Goal: Information Seeking & Learning: Learn about a topic

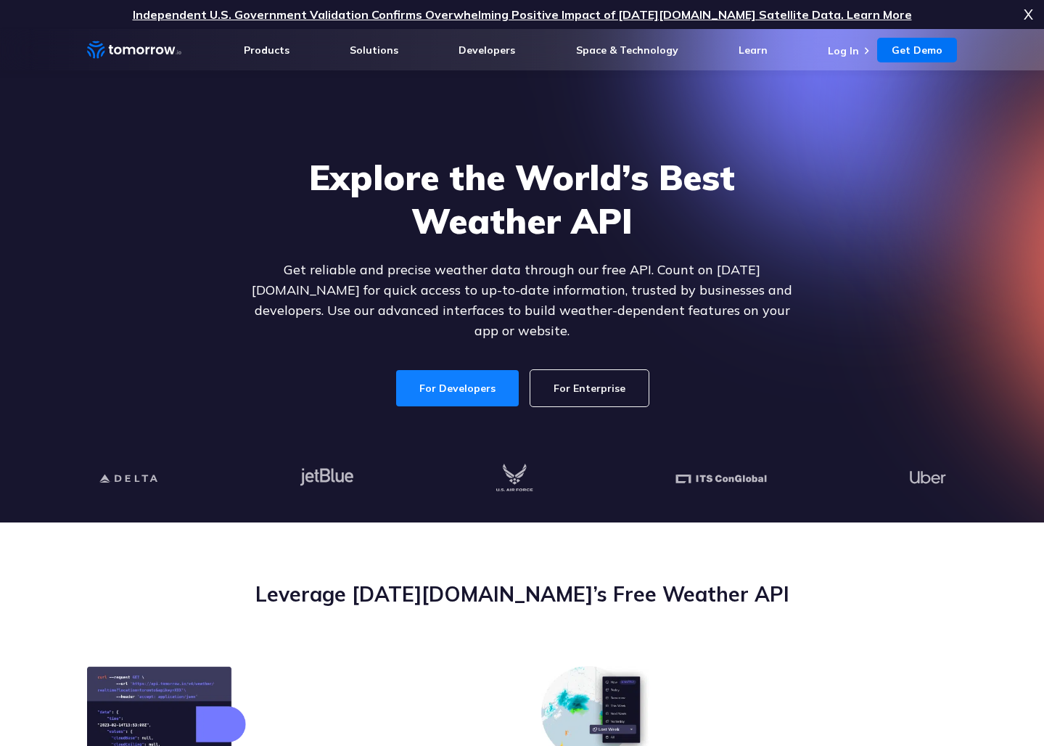
click at [448, 376] on link "For Developers" at bounding box center [457, 388] width 123 height 36
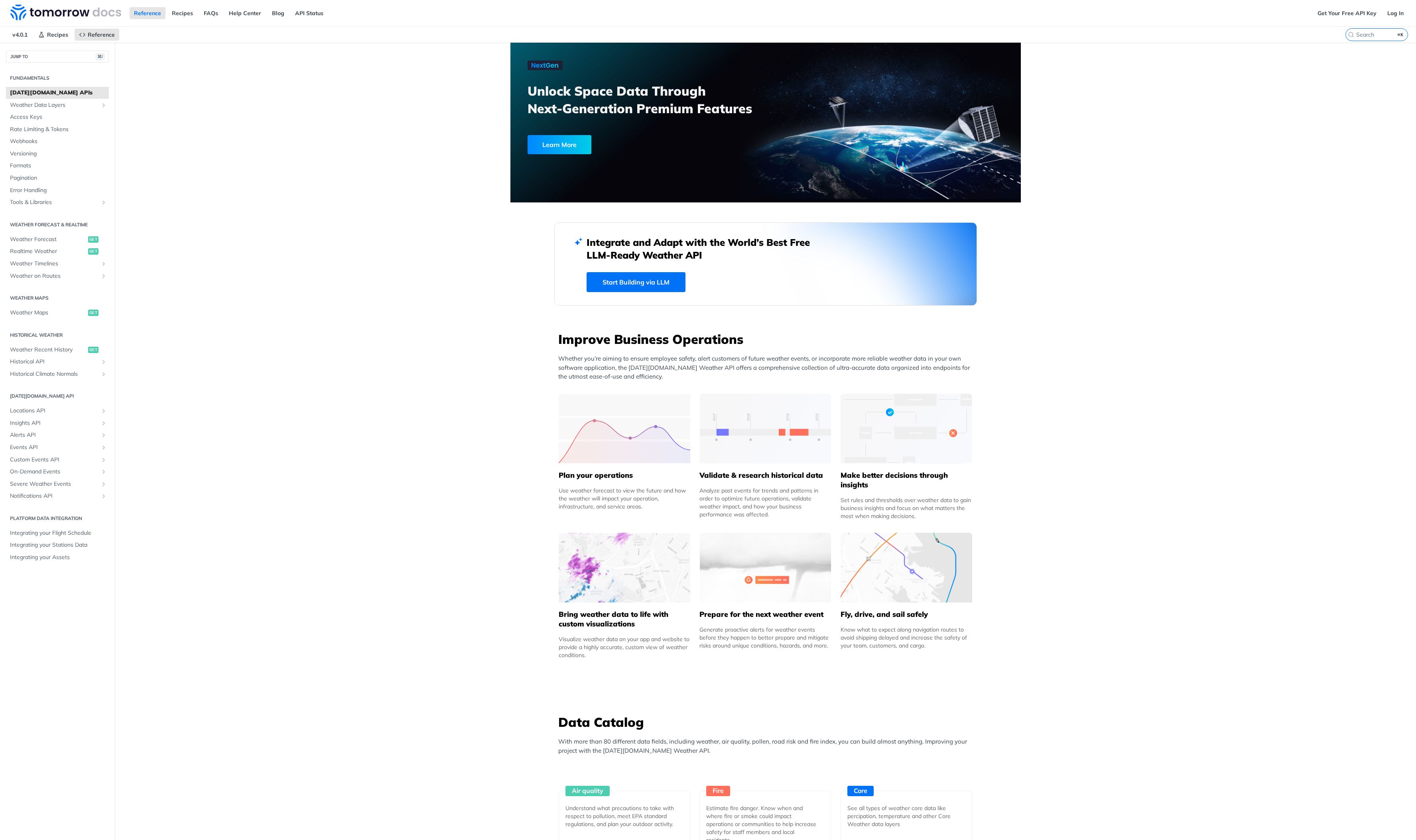
click at [24, 409] on span "Insights API" at bounding box center [54, 423] width 88 height 8
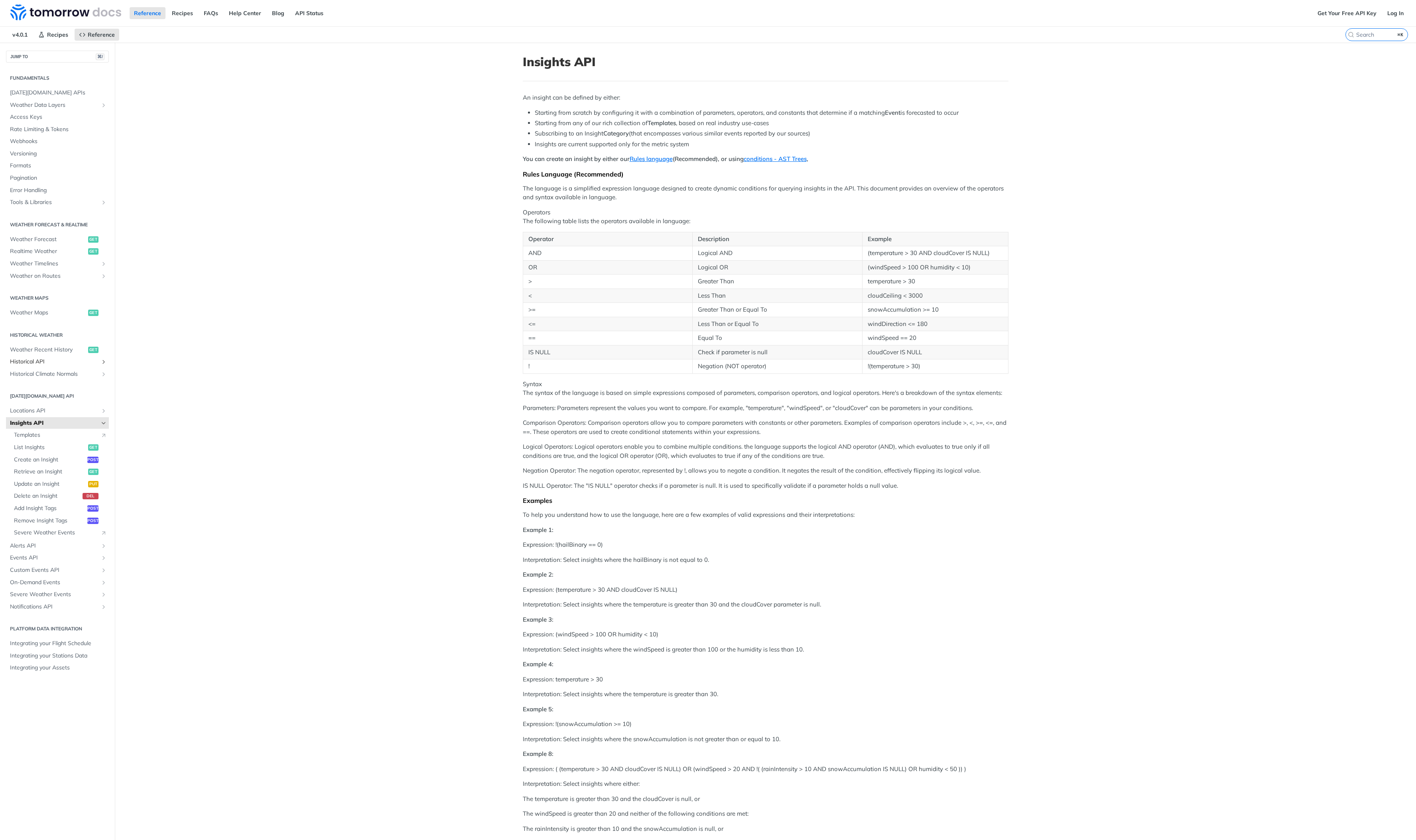
scroll to position [1, 0]
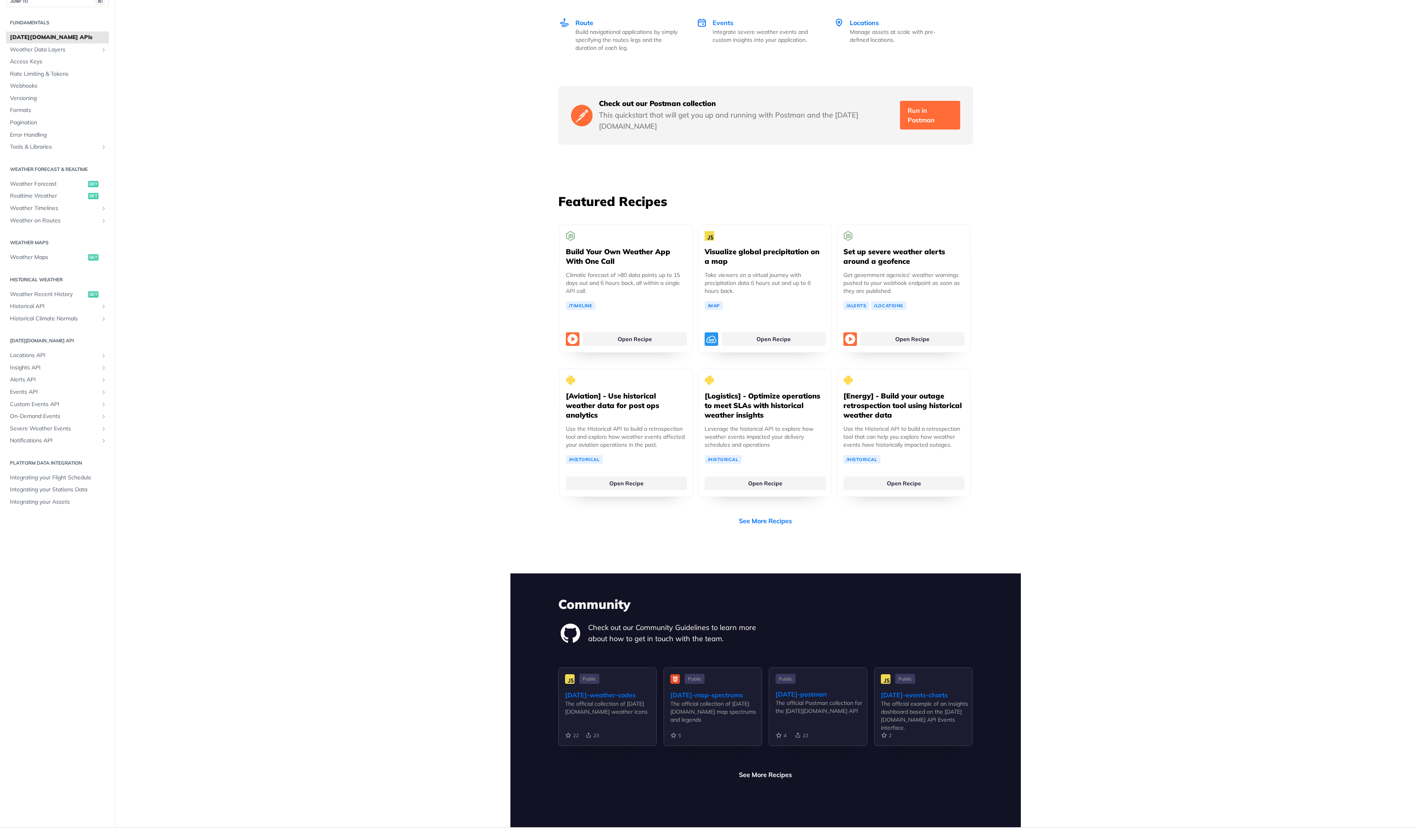
scroll to position [1413, 0]
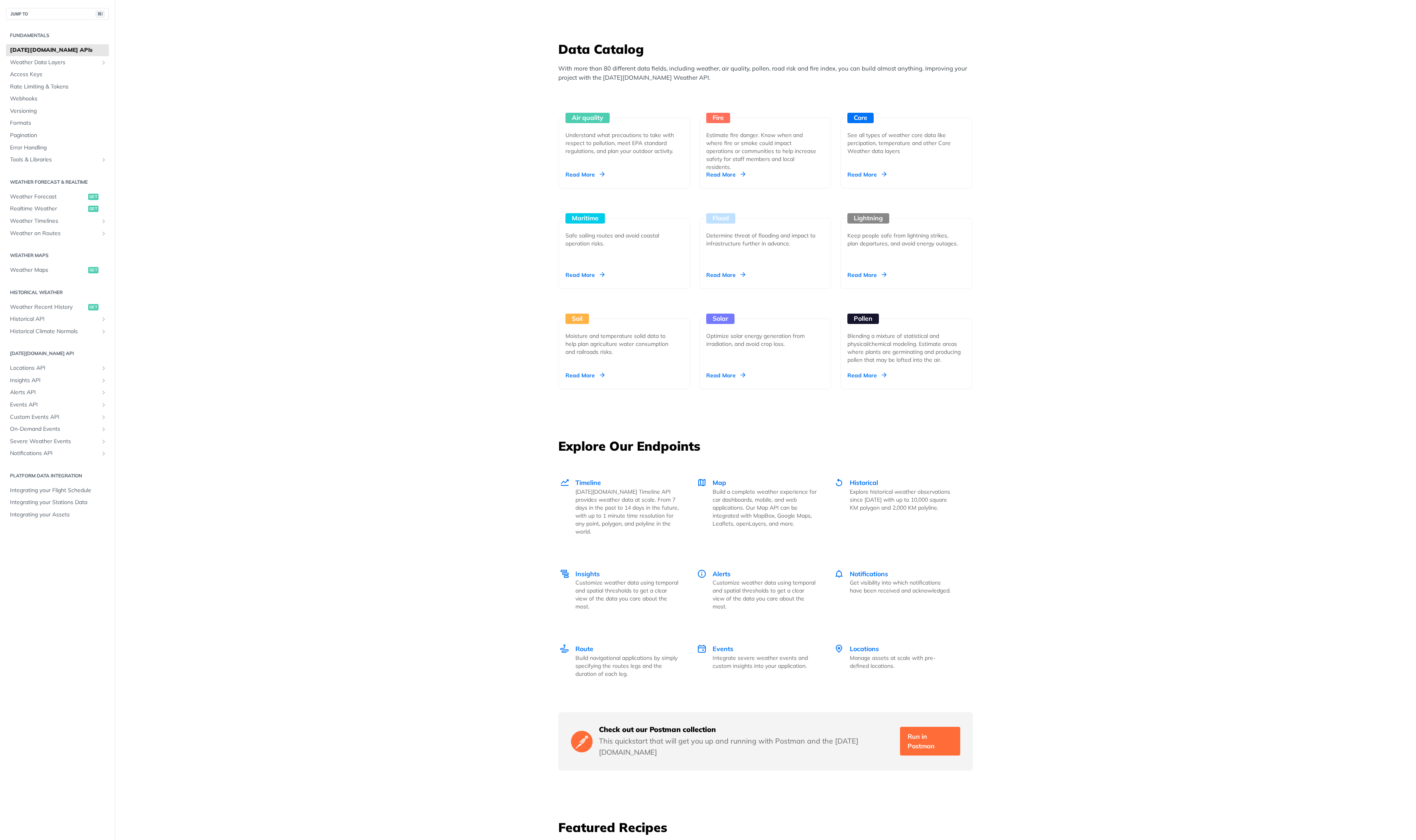
scroll to position [0, 0]
